Goal: Transaction & Acquisition: Purchase product/service

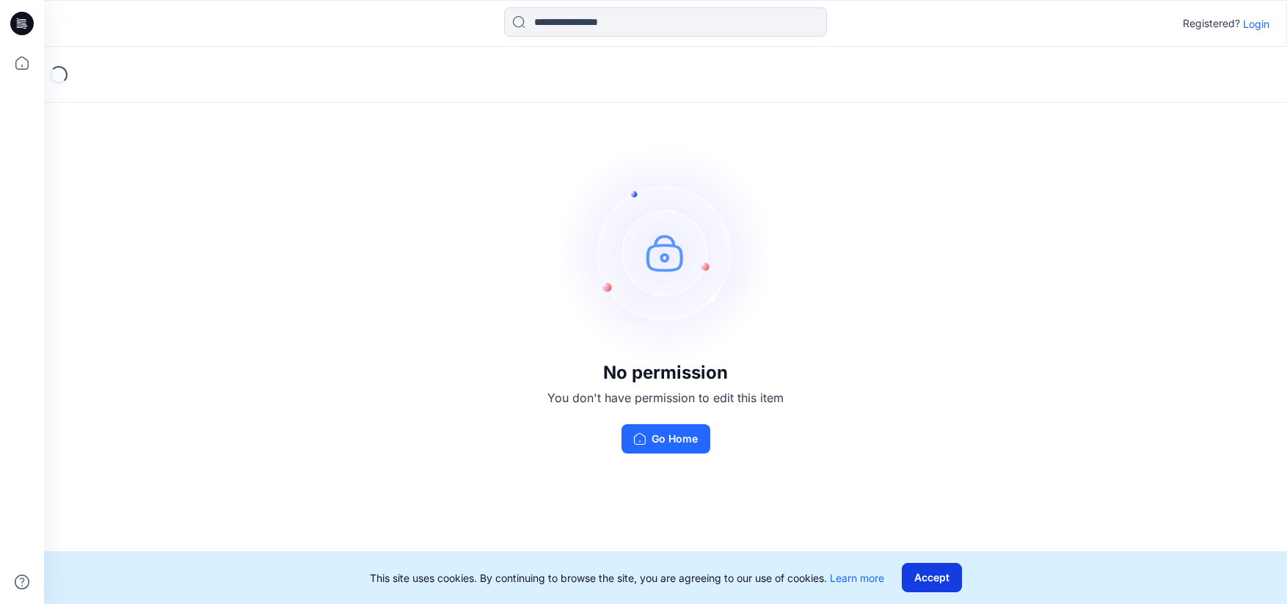
click at [943, 583] on button "Accept" at bounding box center [931, 577] width 60 height 29
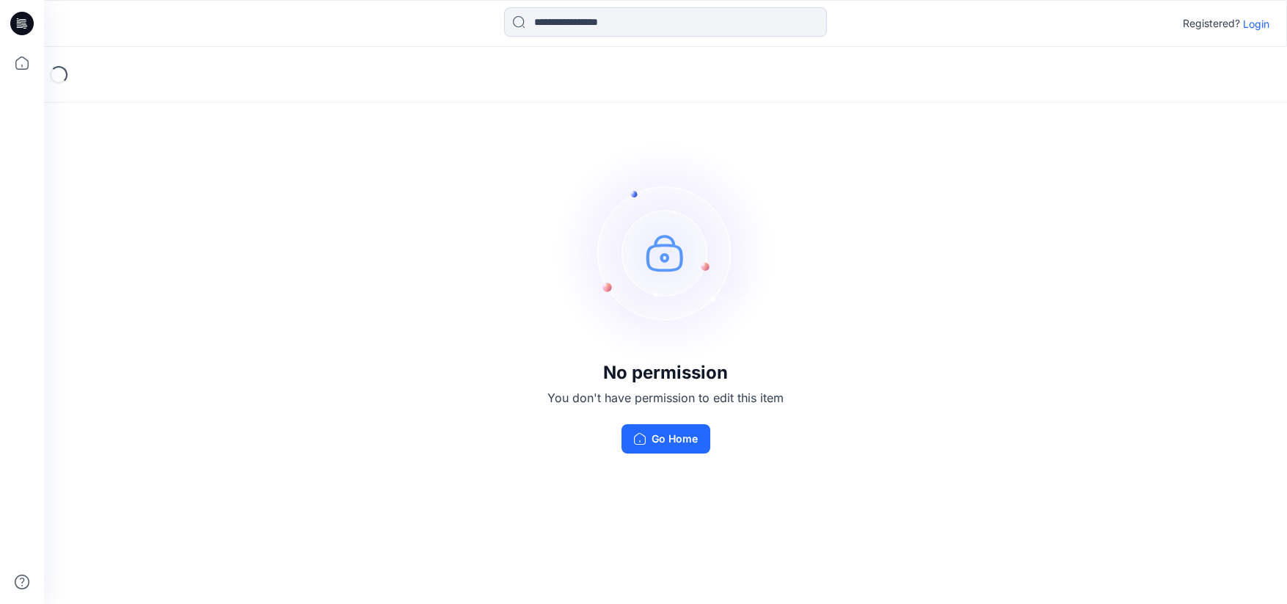
click at [17, 26] on icon at bounding box center [21, 23] width 23 height 23
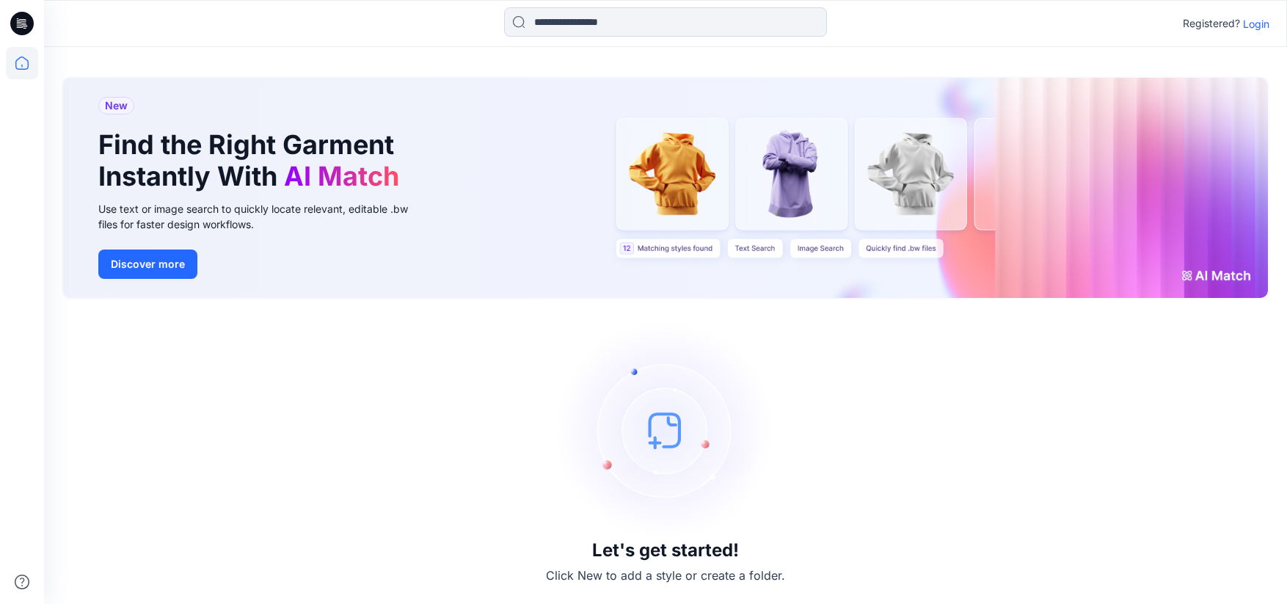
click at [1259, 26] on p "Login" at bounding box center [1256, 23] width 26 height 15
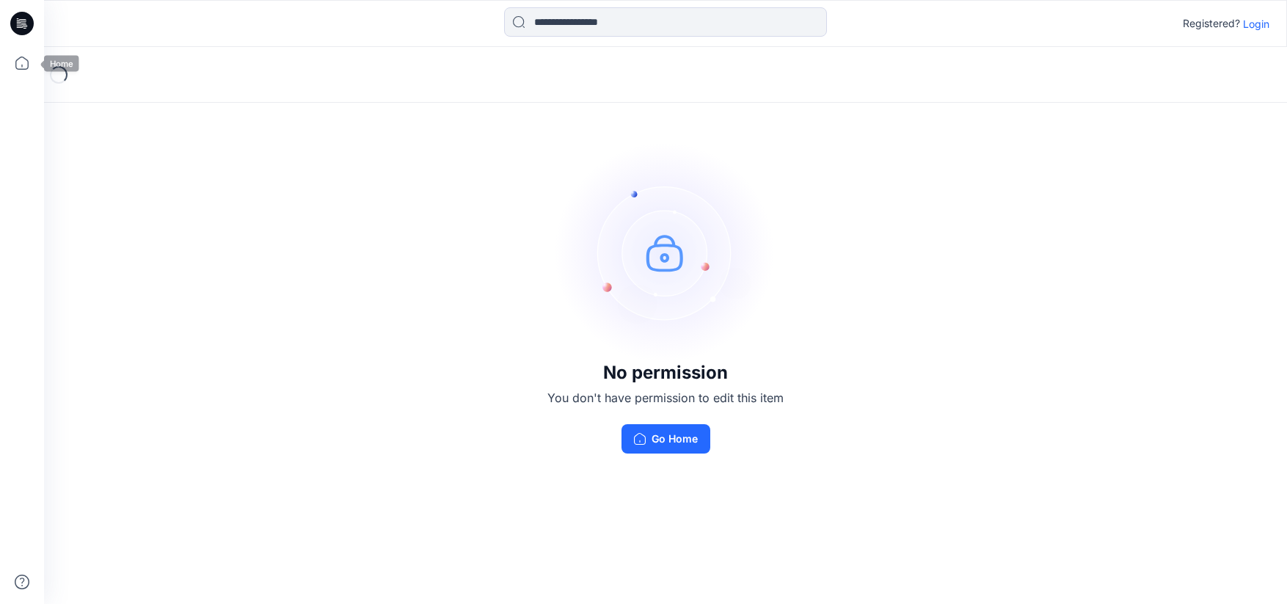
click at [18, 21] on icon at bounding box center [21, 23] width 23 height 23
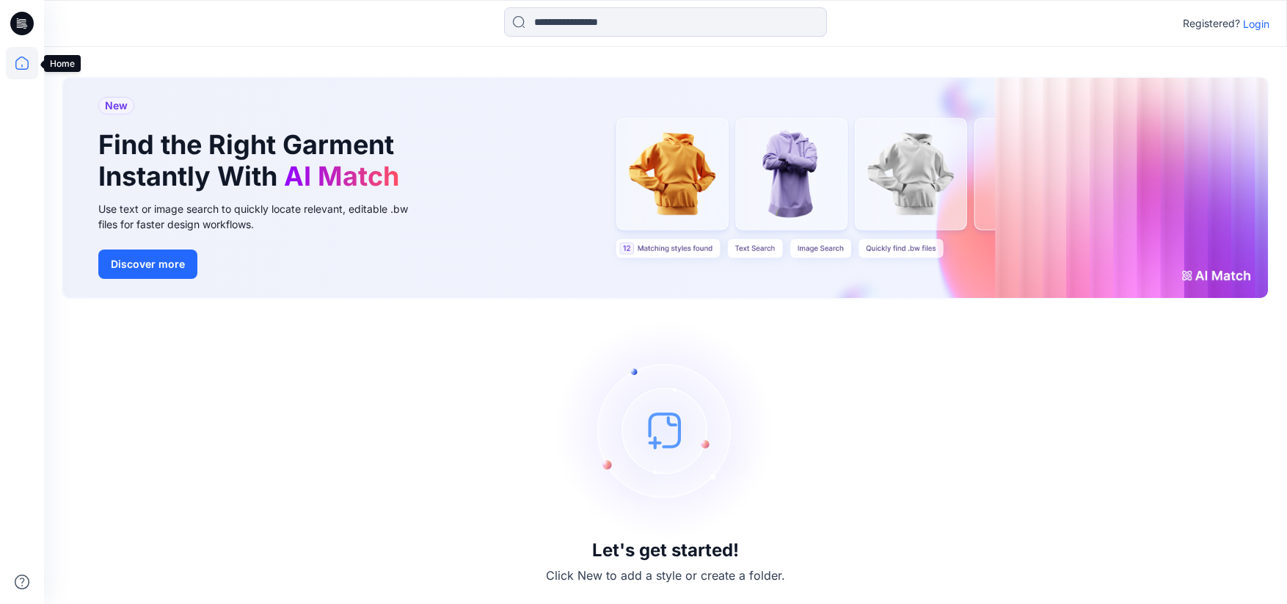
click at [23, 67] on icon at bounding box center [22, 63] width 32 height 32
